Goal: Ask a question

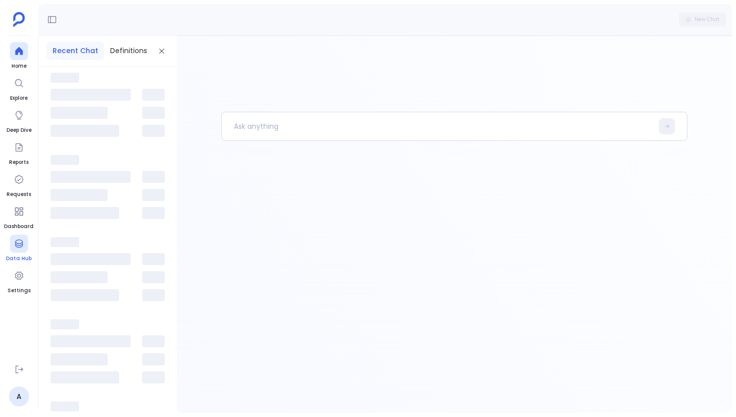
click at [27, 235] on link "Data Hub" at bounding box center [19, 248] width 26 height 28
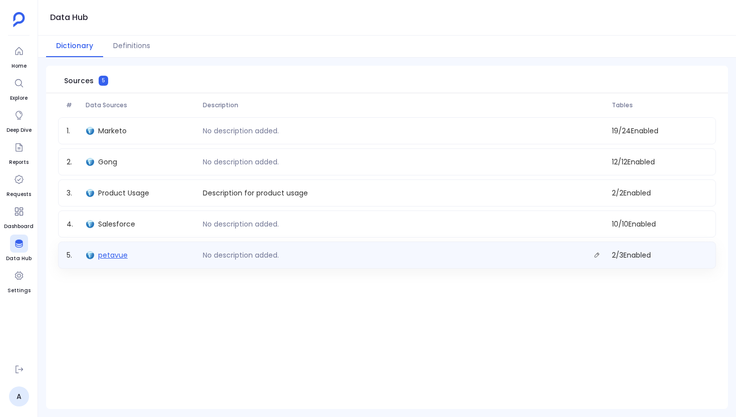
click at [121, 256] on span "petavue" at bounding box center [113, 255] width 30 height 10
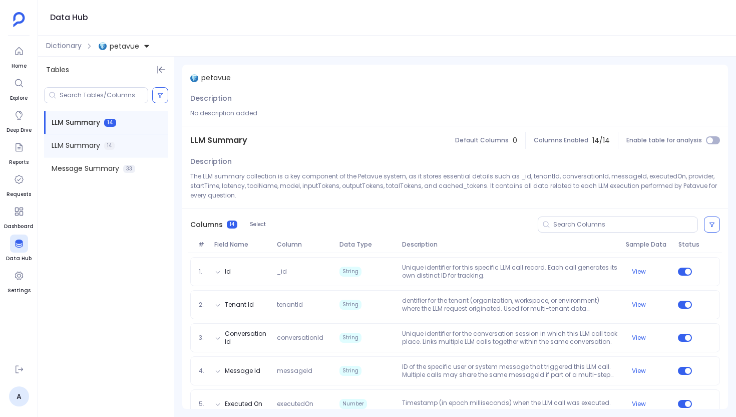
click at [75, 152] on div "LLM Summary 14" at bounding box center [106, 145] width 124 height 23
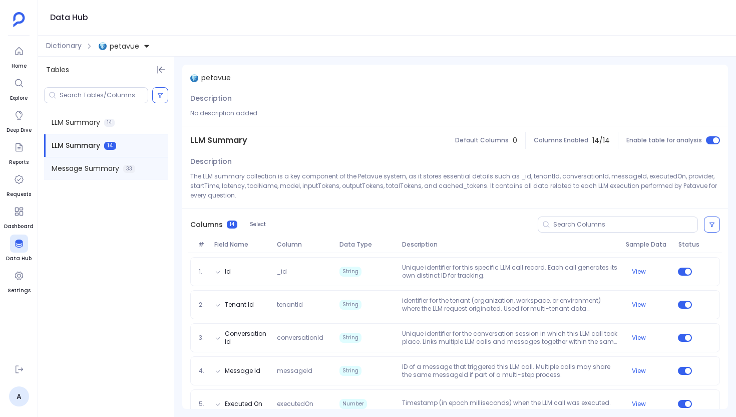
click at [75, 167] on span "Message Summary" at bounding box center [86, 168] width 68 height 11
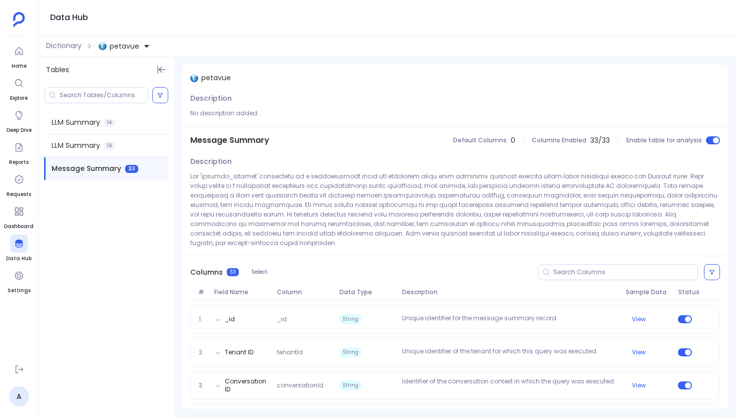
click at [54, 106] on div at bounding box center [106, 95] width 136 height 24
click at [62, 118] on span "LLM Summary" at bounding box center [76, 122] width 49 height 11
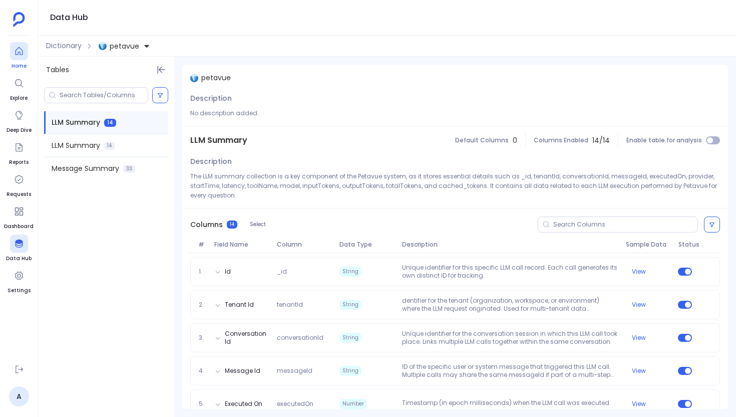
click at [25, 48] on div at bounding box center [19, 51] width 18 height 18
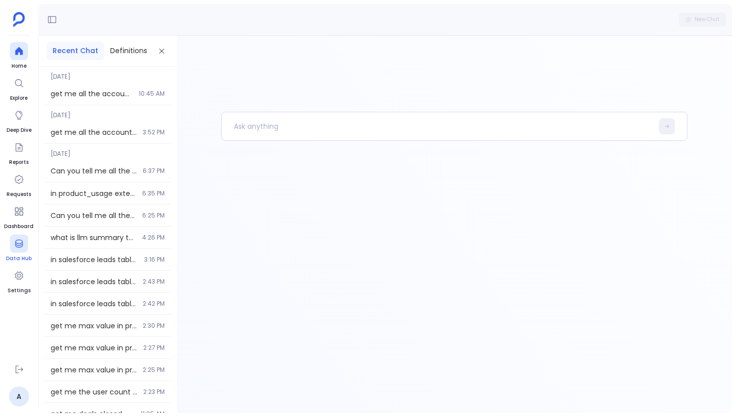
click at [17, 249] on div at bounding box center [19, 243] width 18 height 18
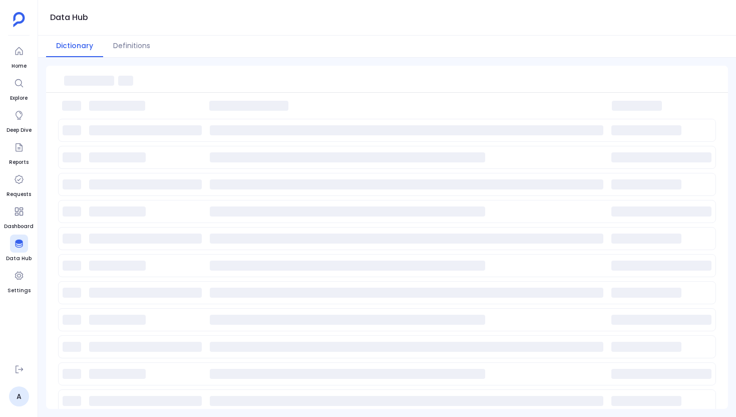
click at [7, 51] on ul "Home Explore Deep Dive Reports Requests Dashboard Data Hub Settings" at bounding box center [19, 199] width 30 height 314
click at [33, 55] on aside "Home Explore Deep Dive Reports Requests Dashboard Data Hub Settings A" at bounding box center [19, 208] width 38 height 417
click at [24, 53] on div at bounding box center [19, 51] width 18 height 18
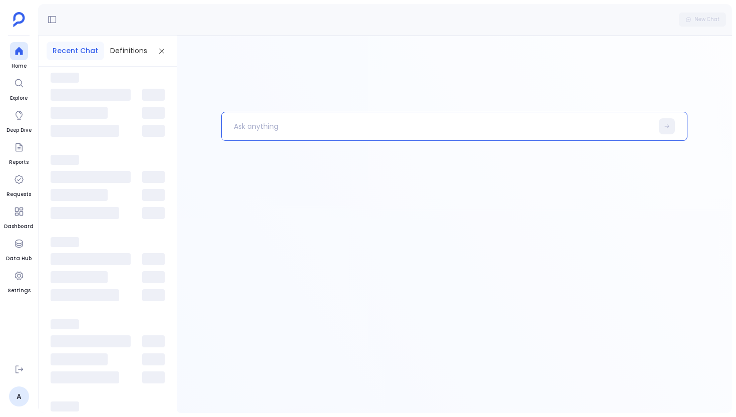
click at [258, 131] on p at bounding box center [437, 126] width 431 height 26
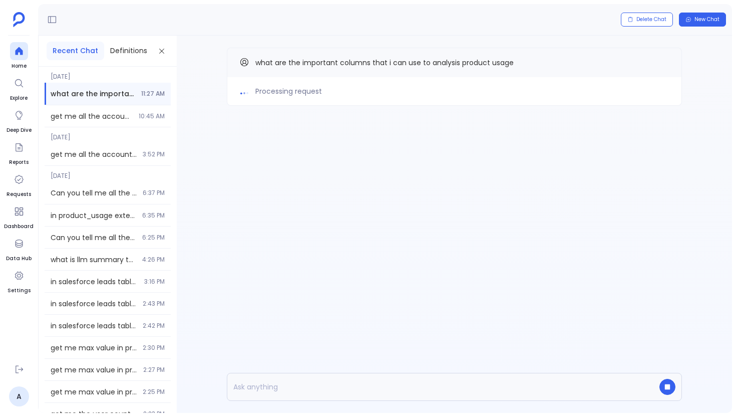
click at [234, 124] on div "Processing request what are the important columns that i can use to analysis pr…" at bounding box center [454, 97] width 555 height 122
click at [241, 182] on div "Processing request what are the important columns that i can use to analysis pr…" at bounding box center [454, 224] width 555 height 377
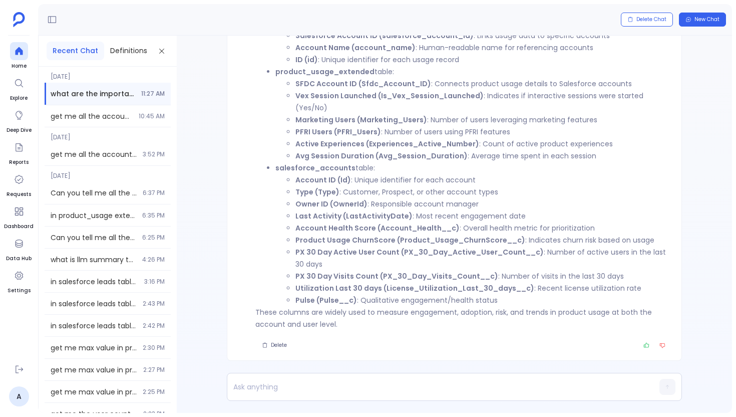
click at [322, 169] on strong "salesforce_accounts" at bounding box center [315, 168] width 80 height 10
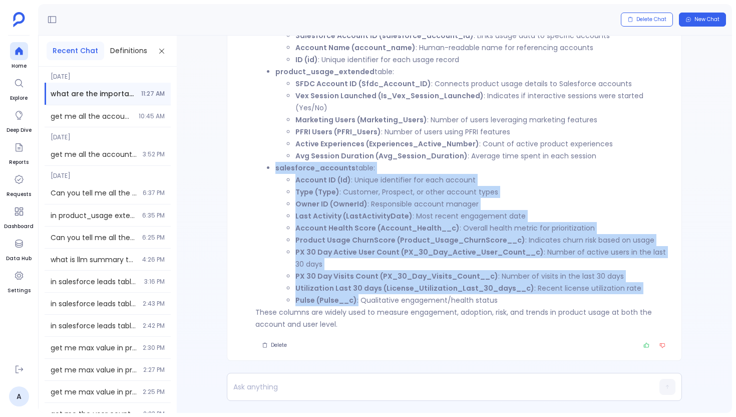
drag, startPoint x: 358, startPoint y: 303, endPoint x: 286, endPoint y: 173, distance: 148.6
click at [286, 173] on li "salesforce_accounts table: Account ID (Id) : Unique identifier for each account…" at bounding box center [472, 234] width 394 height 144
click at [350, 218] on strong "Last Activity (LastActivityDate)" at bounding box center [353, 216] width 117 height 10
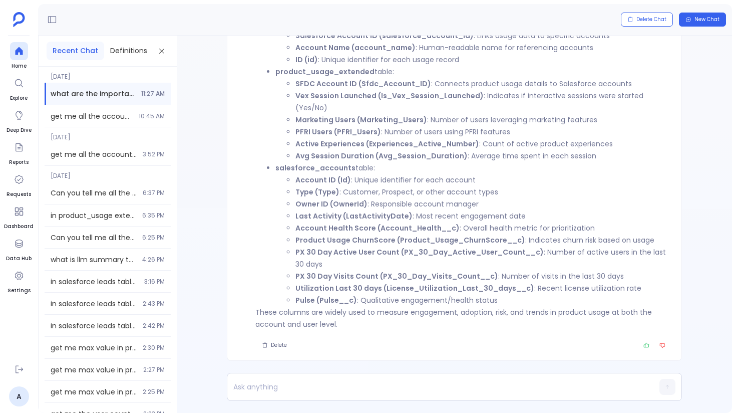
scroll to position [-98, 0]
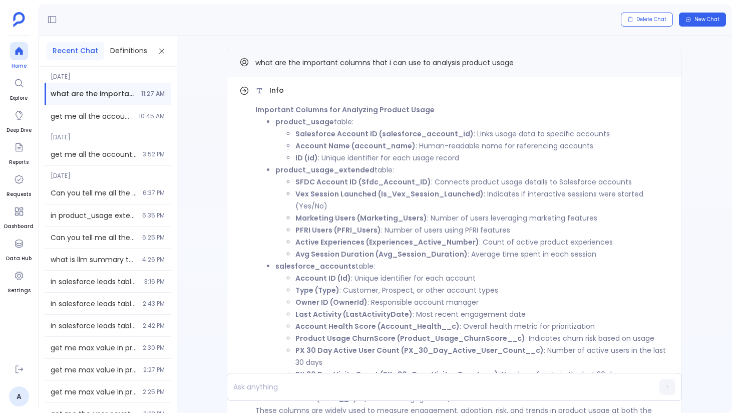
click at [23, 53] on icon at bounding box center [19, 51] width 10 height 10
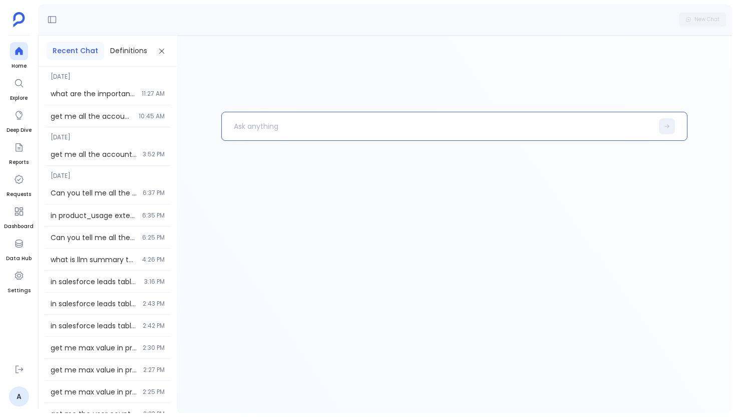
click at [261, 122] on p at bounding box center [437, 126] width 431 height 26
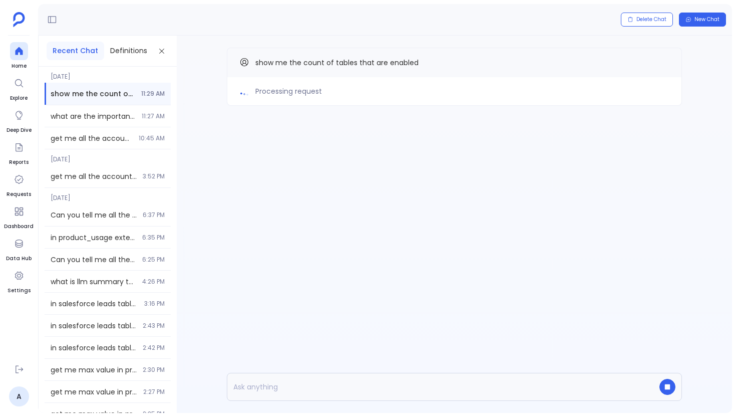
click at [221, 179] on div "Processing request show me the count of tables that are enabled" at bounding box center [454, 224] width 555 height 377
